Goal: Information Seeking & Learning: Understand process/instructions

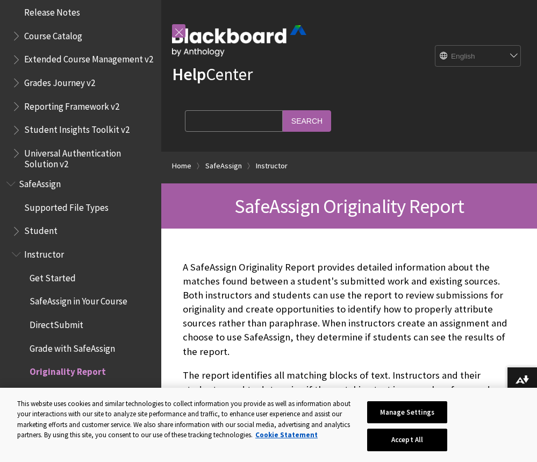
click at [103, 339] on span "Grade with SafeAssign" at bounding box center [72, 346] width 85 height 15
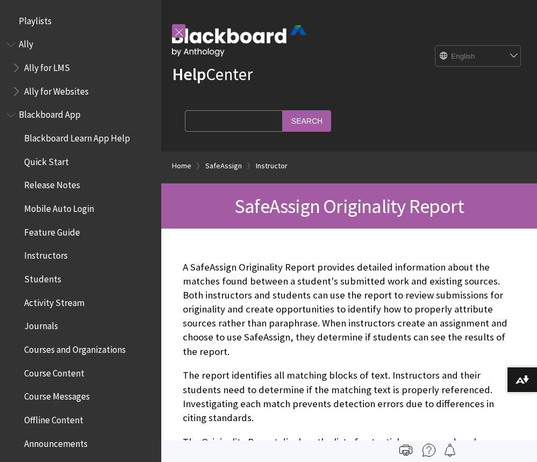
scroll to position [1189, 0]
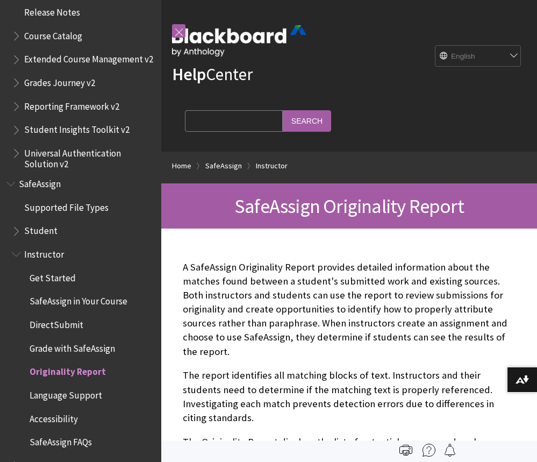
click at [89, 363] on span "Originality Report" at bounding box center [68, 370] width 76 height 15
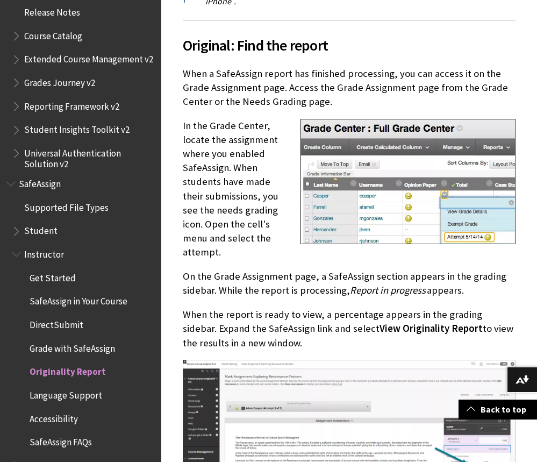
scroll to position [505, 0]
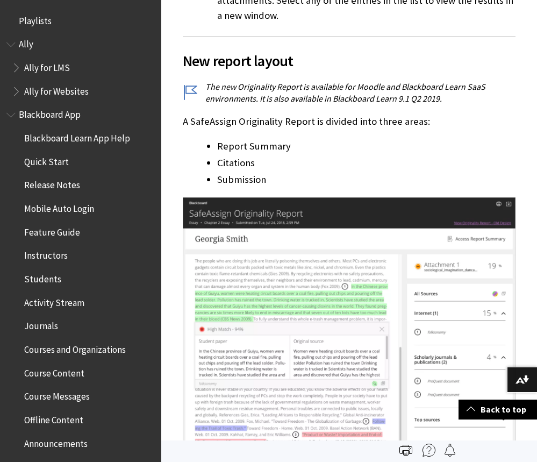
scroll to position [1142, 0]
